Goal: Task Accomplishment & Management: Understand process/instructions

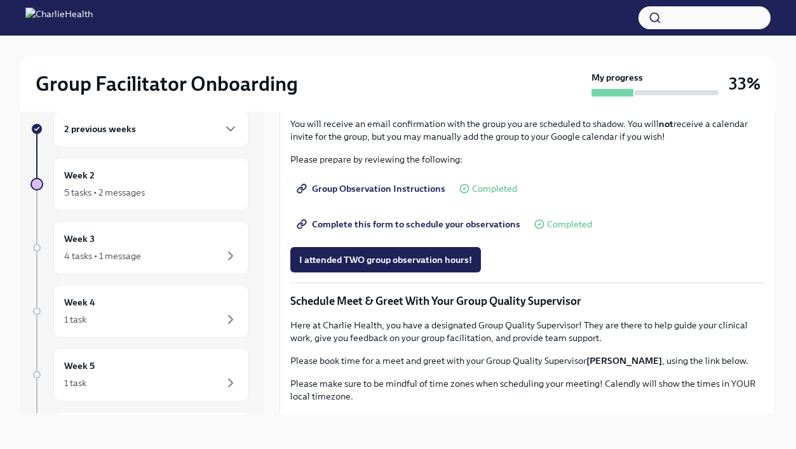
scroll to position [696, 0]
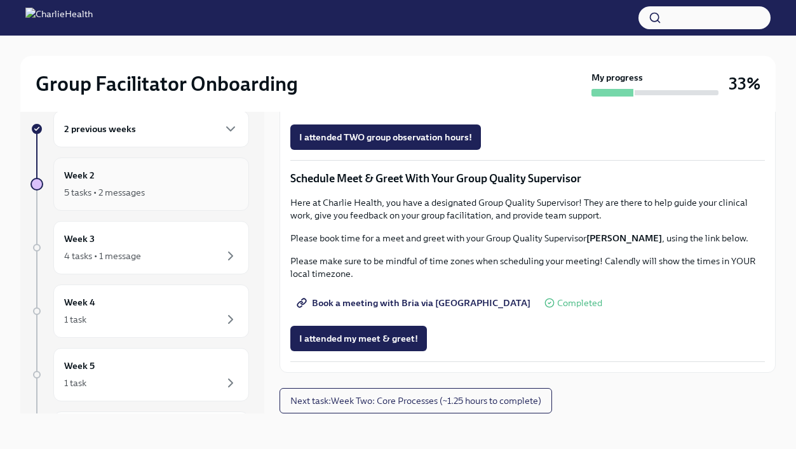
scroll to position [949, 0]
click at [172, 208] on div "Week 2 5 tasks • 2 messages" at bounding box center [151, 184] width 196 height 53
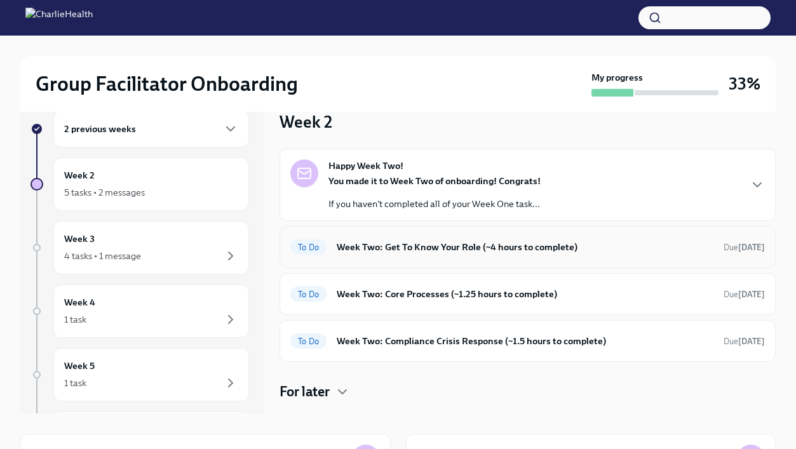
click at [495, 248] on h6 "Week Two: Get To Know Your Role (~4 hours to complete)" at bounding box center [525, 247] width 377 height 14
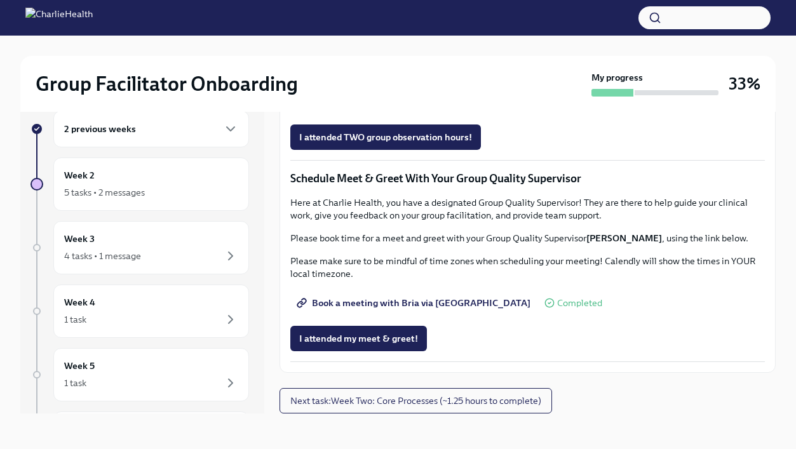
scroll to position [1173, 0]
click at [468, 396] on span "Next task : Week Two: Core Processes (~1.25 hours to complete)" at bounding box center [415, 400] width 251 height 13
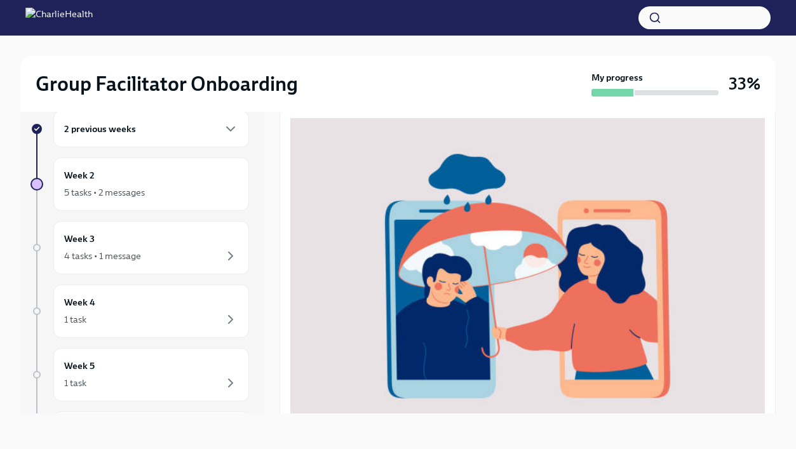
scroll to position [458, 0]
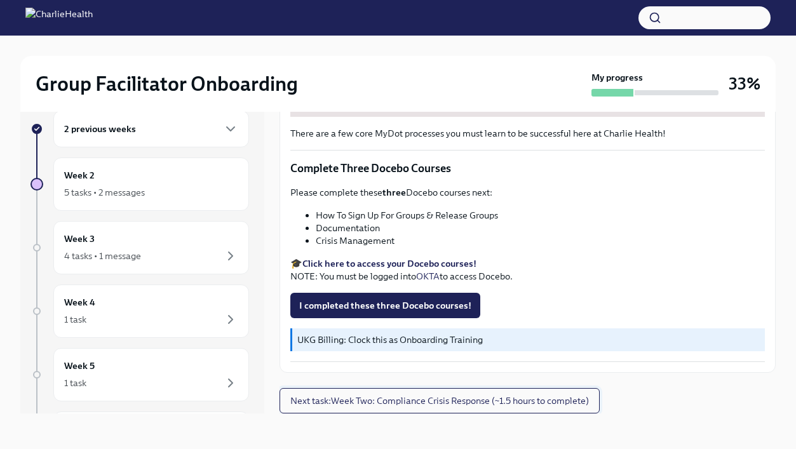
click at [447, 405] on span "Next task : Week Two: Compliance Crisis Response (~1.5 hours to complete)" at bounding box center [439, 400] width 299 height 13
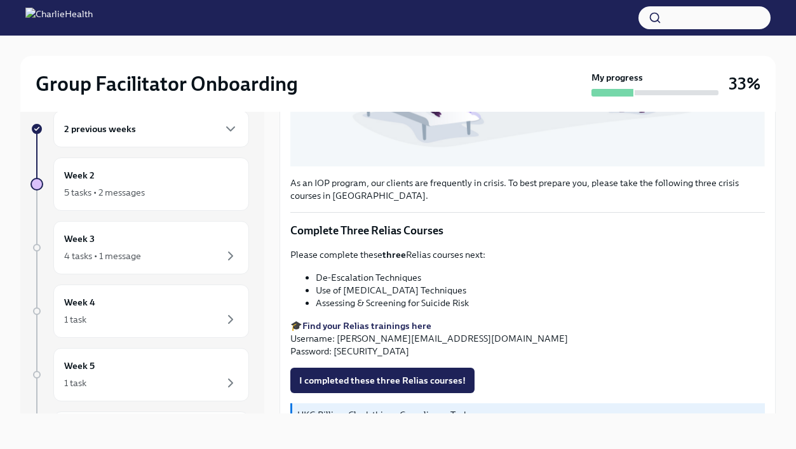
scroll to position [411, 0]
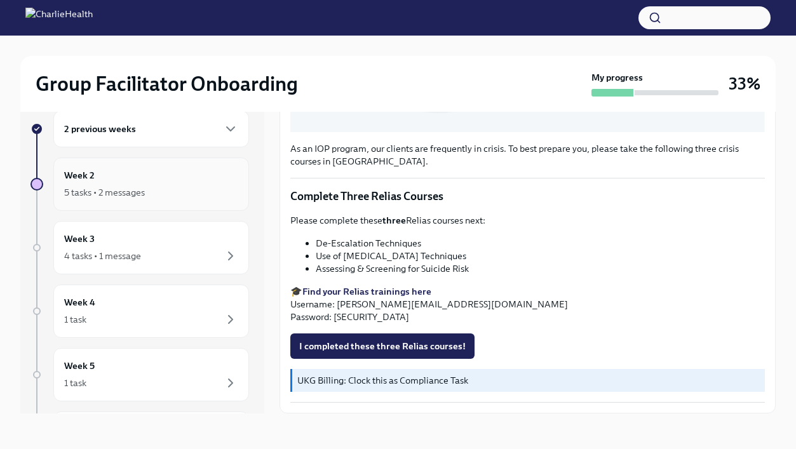
click at [203, 206] on div "Week 2 5 tasks • 2 messages" at bounding box center [151, 184] width 196 height 53
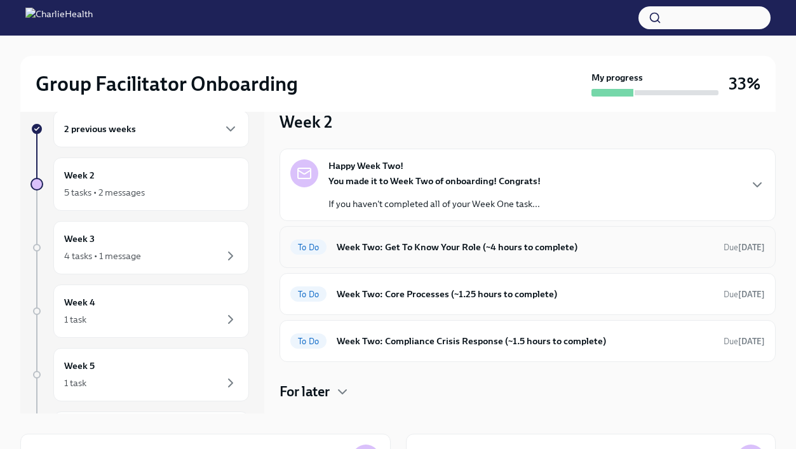
click at [492, 242] on h6 "Week Two: Get To Know Your Role (~4 hours to complete)" at bounding box center [525, 247] width 377 height 14
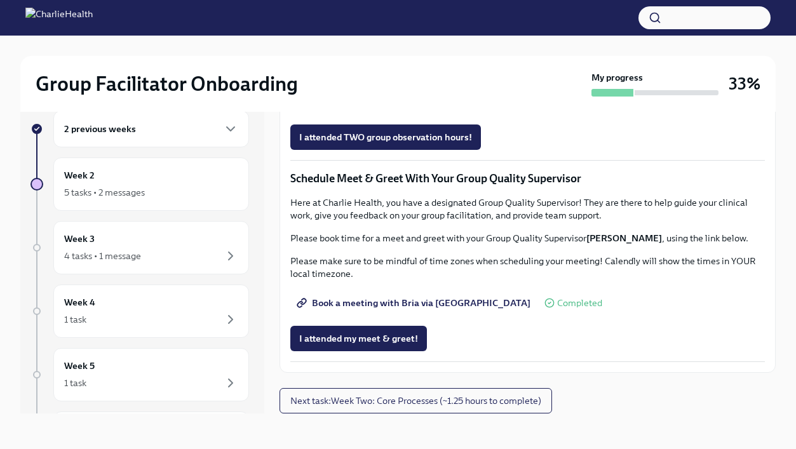
scroll to position [1173, 0]
click at [494, 405] on span "Next task : Week Two: Core Processes (~1.25 hours to complete)" at bounding box center [415, 400] width 251 height 13
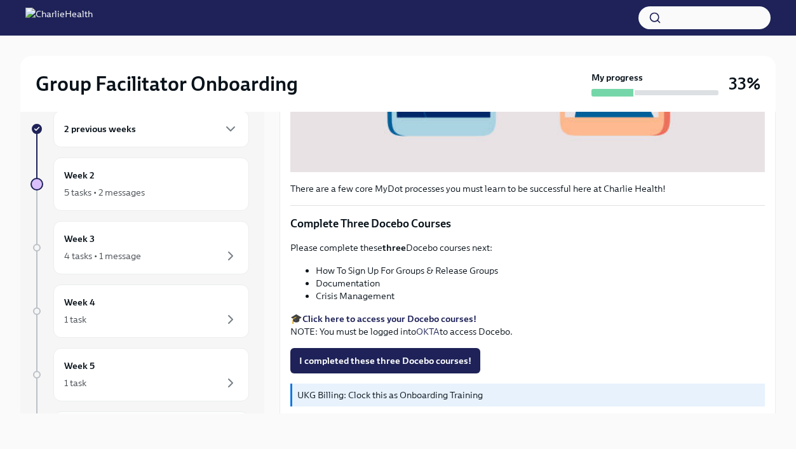
scroll to position [458, 0]
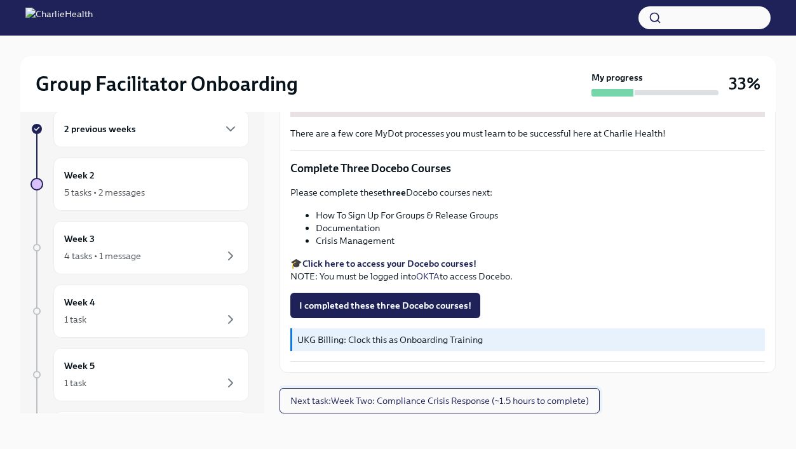
click at [496, 397] on span "Next task : Week Two: Compliance Crisis Response (~1.5 hours to complete)" at bounding box center [439, 400] width 299 height 13
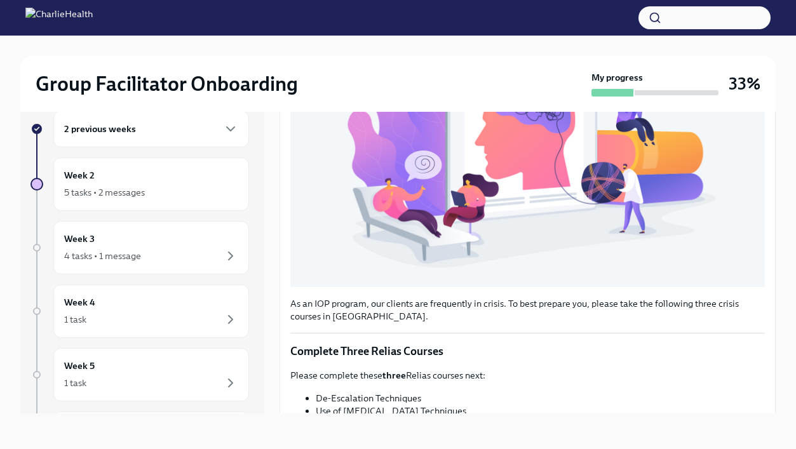
scroll to position [258, 0]
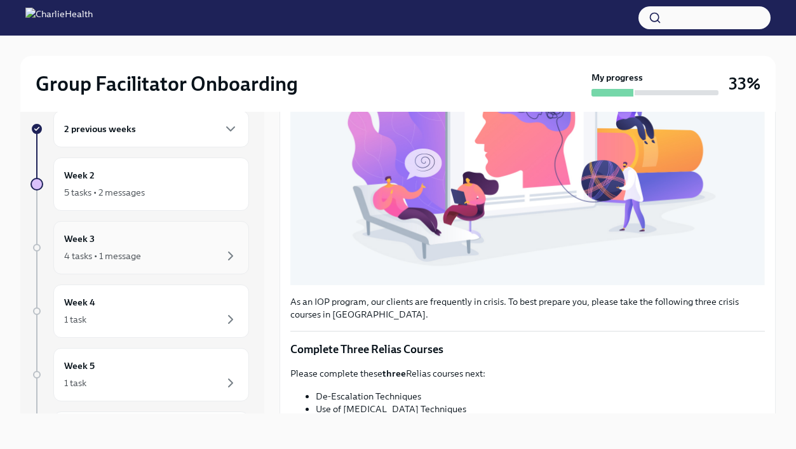
click at [163, 255] on div "4 tasks • 1 message" at bounding box center [151, 255] width 174 height 15
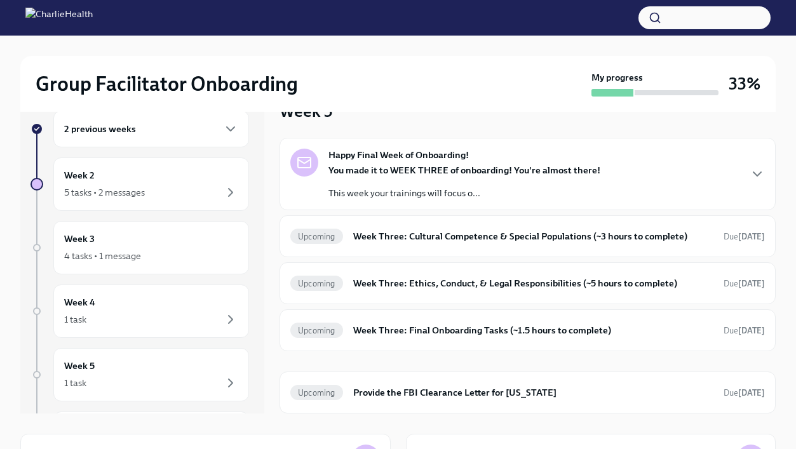
scroll to position [10, 0]
click at [183, 128] on div "2 previous weeks" at bounding box center [151, 128] width 174 height 15
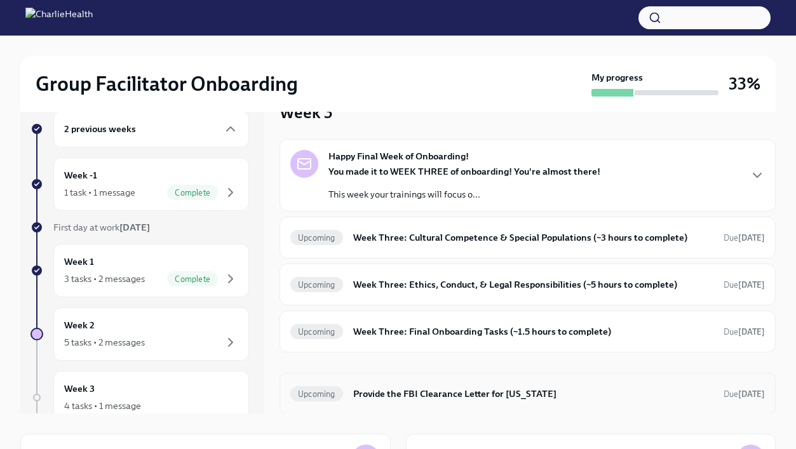
scroll to position [11, 0]
click at [475, 400] on div "Upcoming Provide the FBI Clearance Letter for [US_STATE] Due [DATE]" at bounding box center [527, 392] width 475 height 20
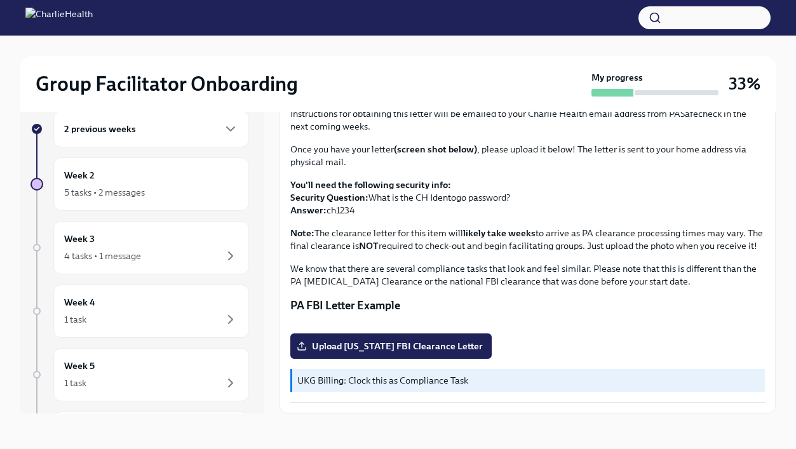
scroll to position [227, 0]
